Goal: Task Accomplishment & Management: Use online tool/utility

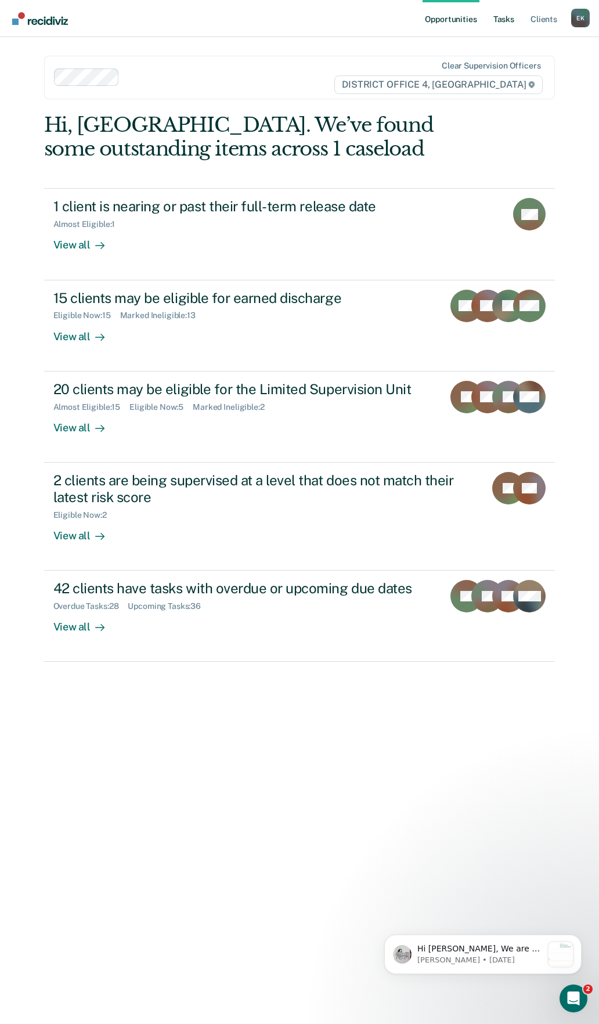
click at [499, 27] on link "Tasks" at bounding box center [504, 18] width 26 height 37
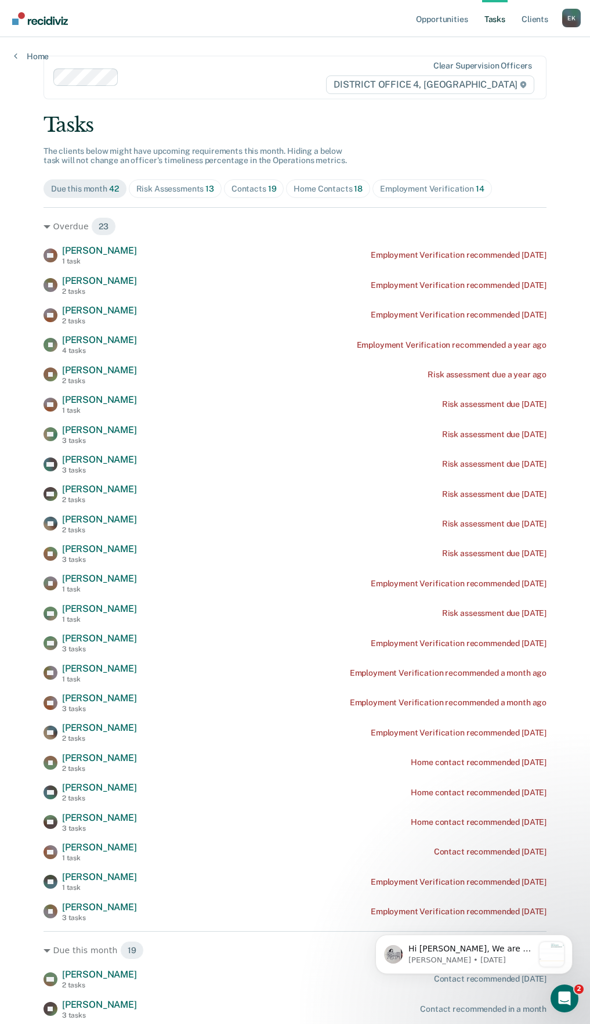
click at [182, 188] on div "Risk Assessments 13" at bounding box center [175, 189] width 78 height 10
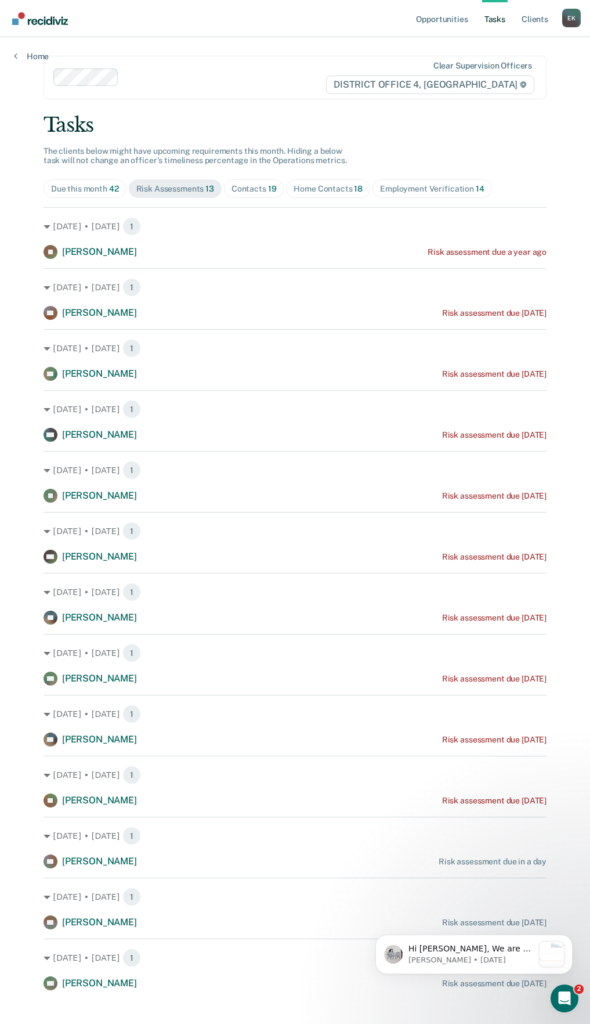
scroll to position [13, 0]
